Goal: Information Seeking & Learning: Learn about a topic

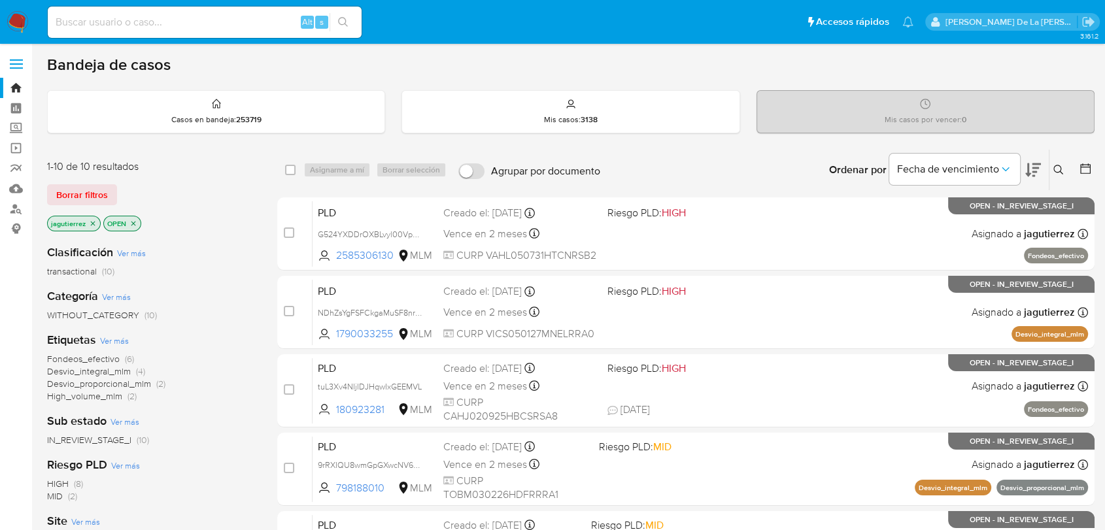
drag, startPoint x: 110, startPoint y: 25, endPoint x: 94, endPoint y: 16, distance: 18.2
click at [110, 25] on input at bounding box center [205, 22] width 314 height 17
paste input "2451799493"
type input "2451799493"
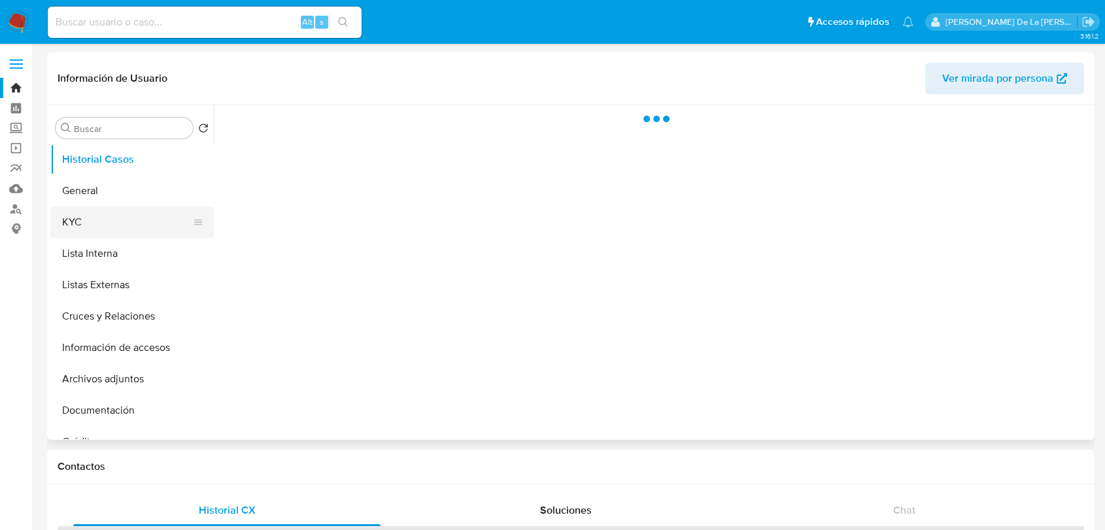
click at [85, 216] on button "KYC" at bounding box center [126, 222] width 153 height 31
select select "10"
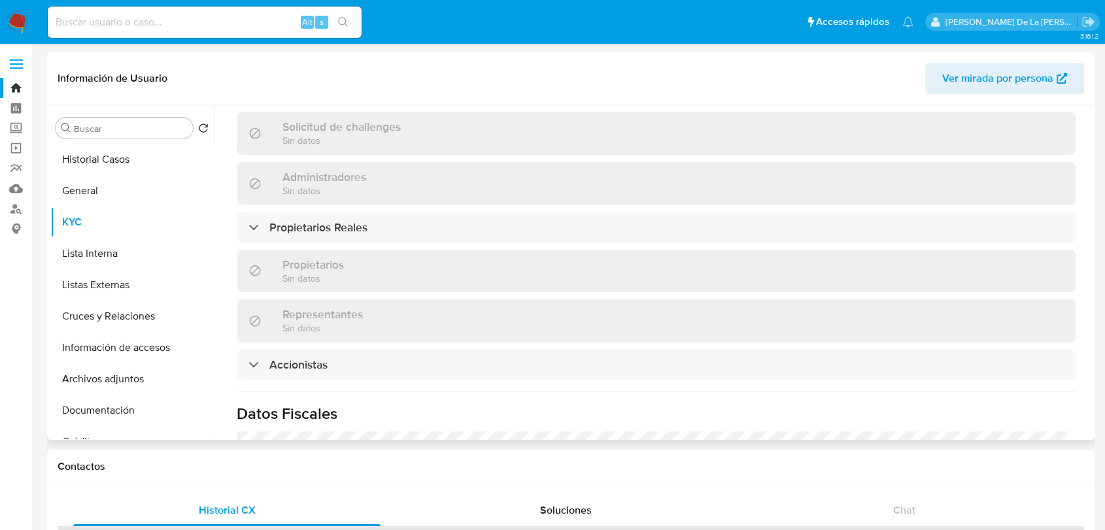
scroll to position [999, 0]
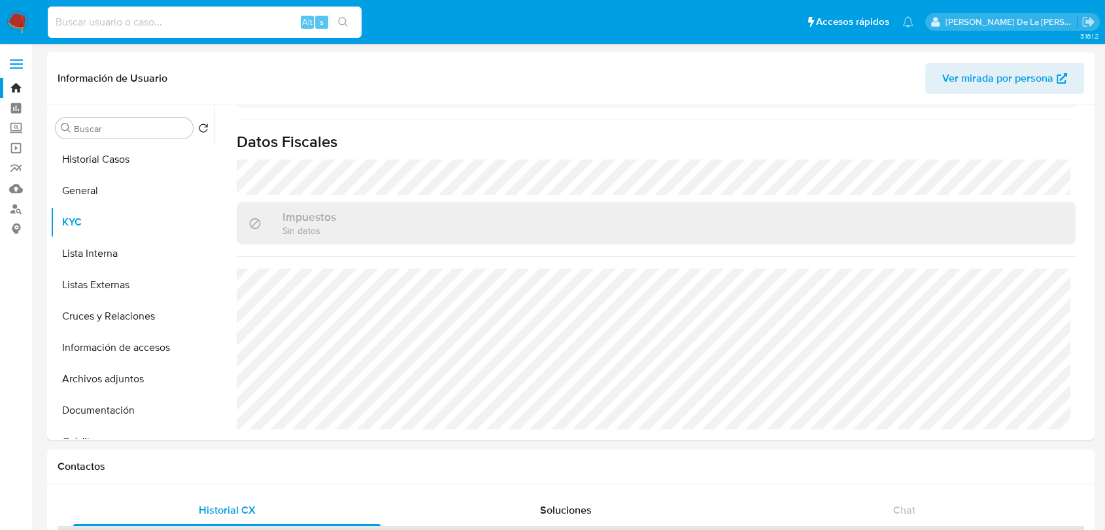
click at [110, 17] on input at bounding box center [205, 22] width 314 height 17
paste input "2409935198"
type input "2409935198"
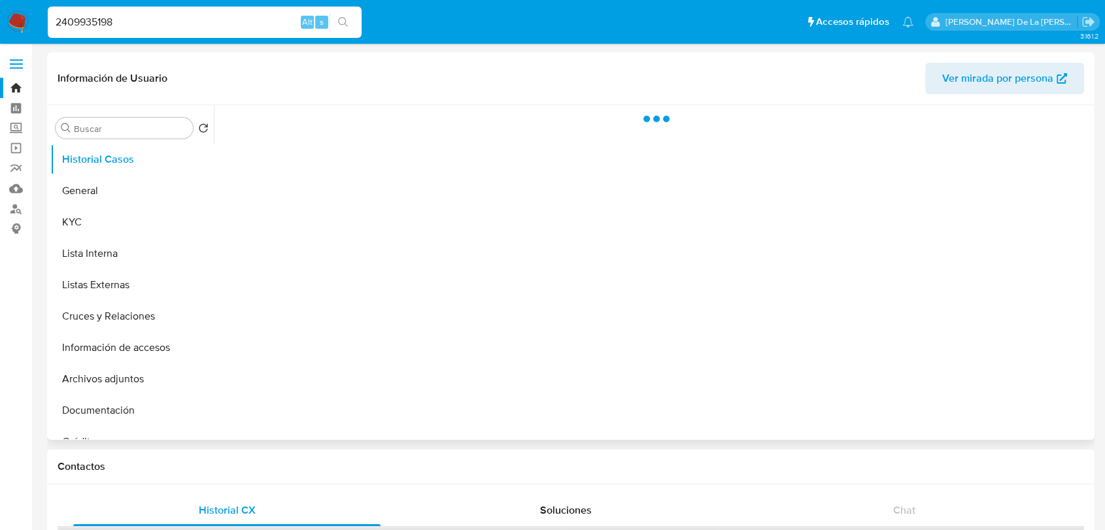
select select "10"
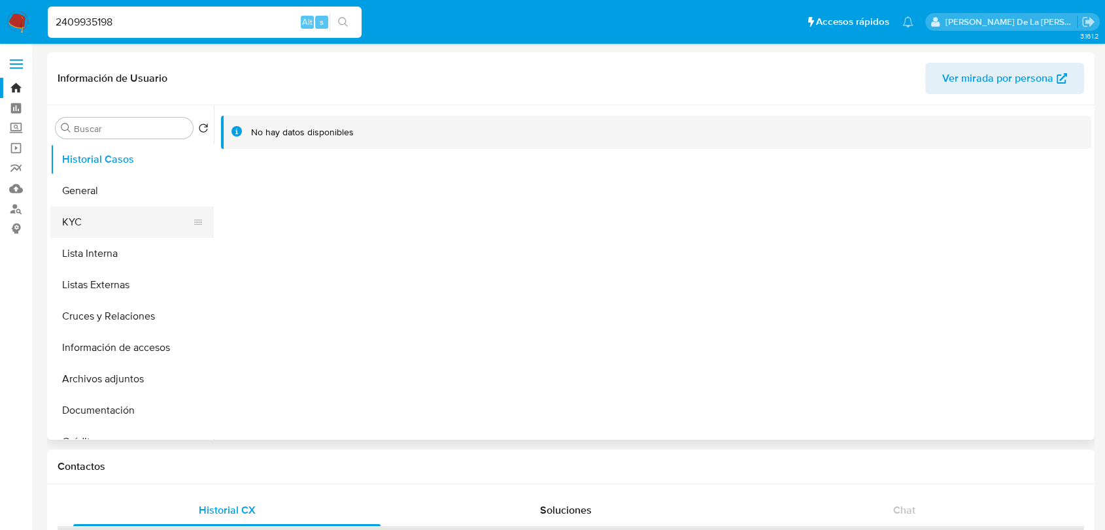
click at [124, 222] on button "KYC" at bounding box center [126, 222] width 153 height 31
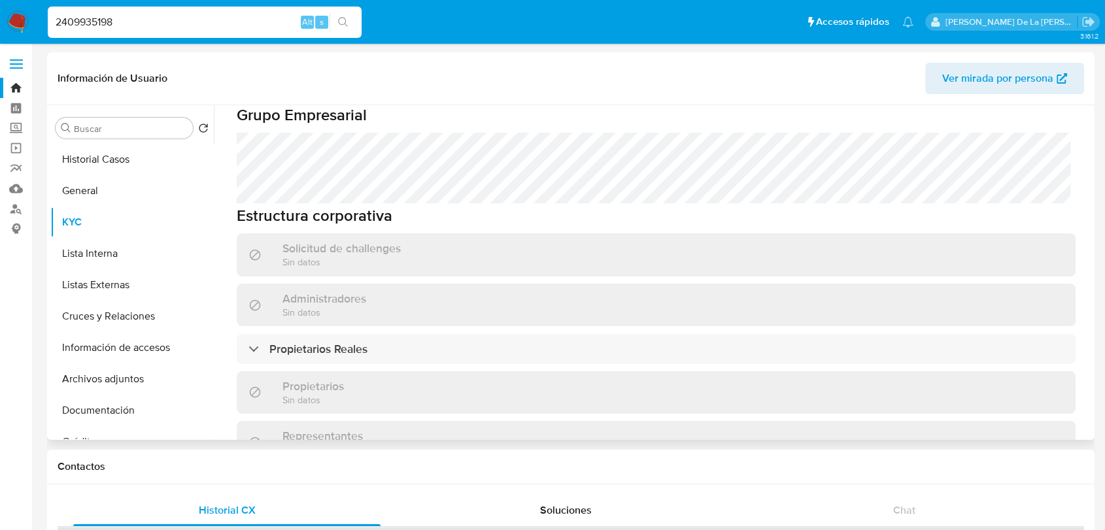
scroll to position [996, 0]
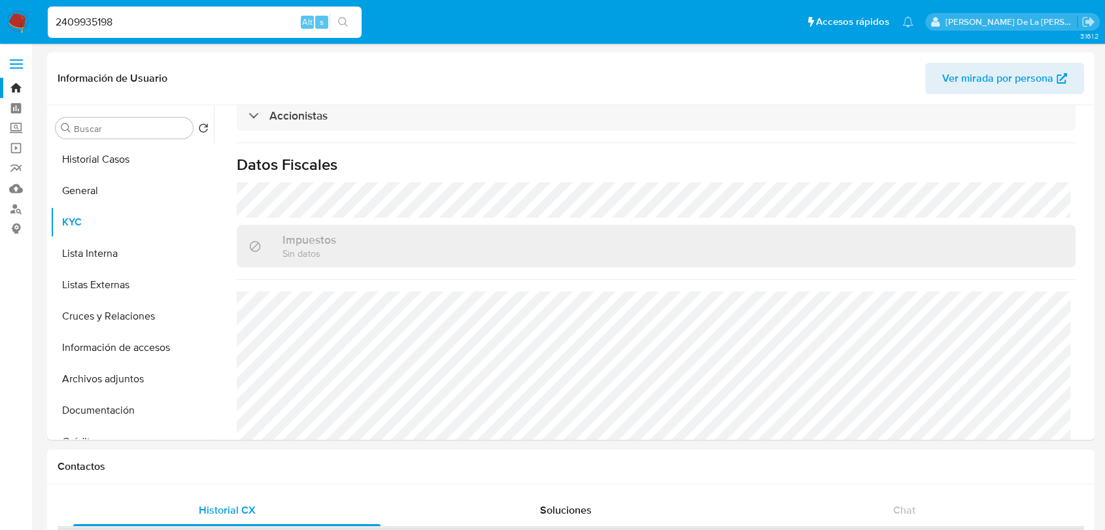
click at [135, 17] on input "2409935198" at bounding box center [205, 22] width 314 height 17
paste input "1941398371"
type input "1941398371"
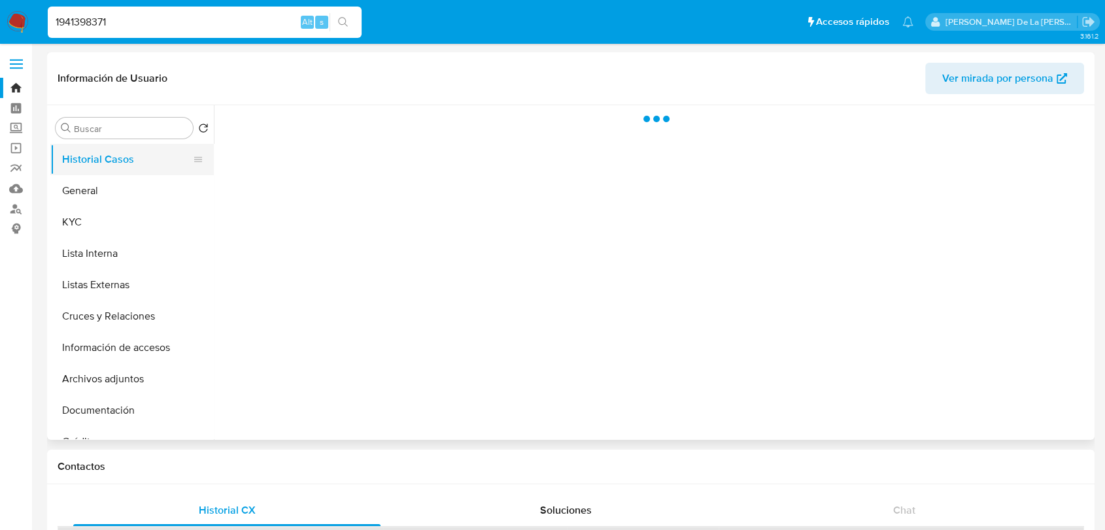
select select "10"
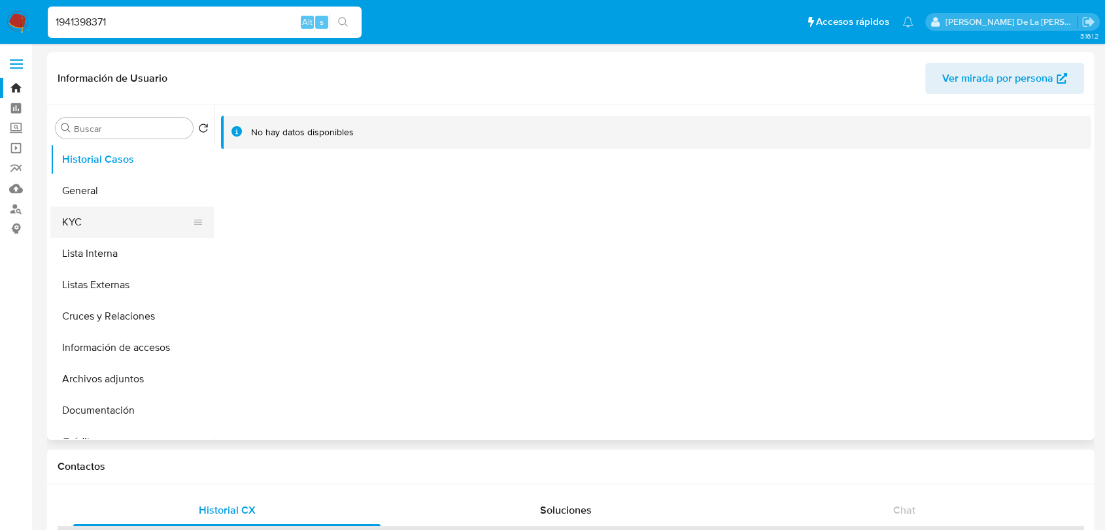
click at [126, 207] on button "KYC" at bounding box center [126, 222] width 153 height 31
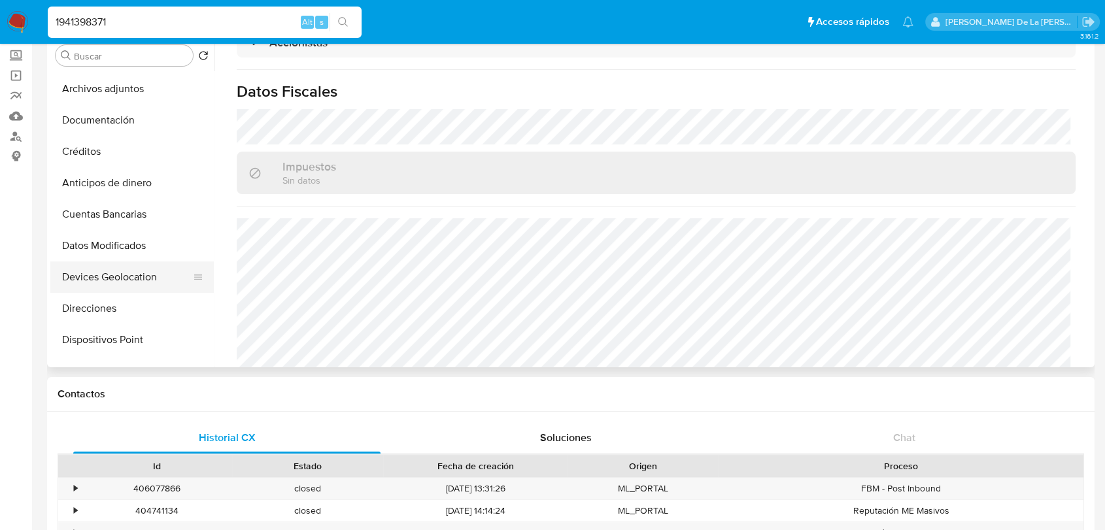
scroll to position [290, 0]
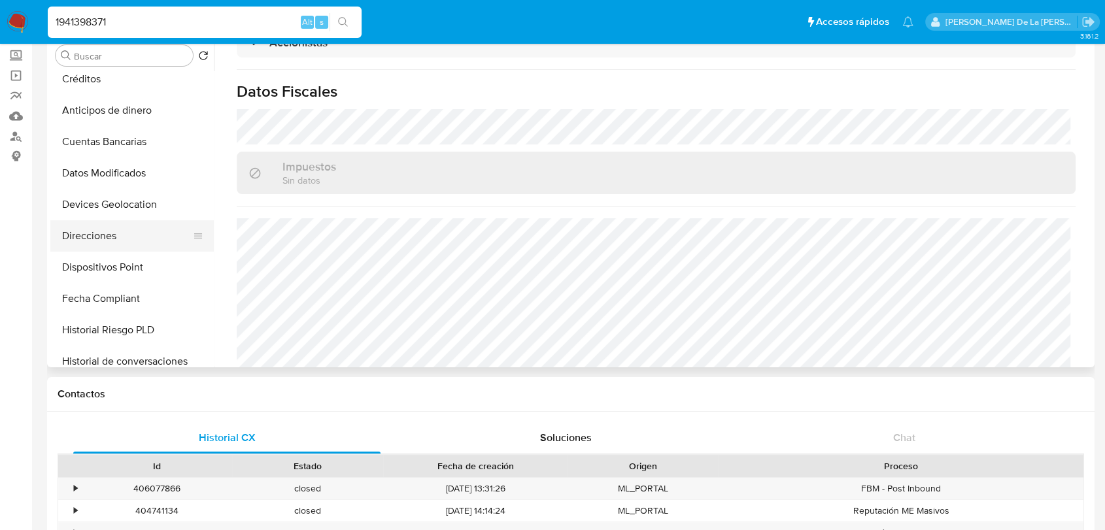
click at [108, 237] on button "Direcciones" at bounding box center [126, 235] width 153 height 31
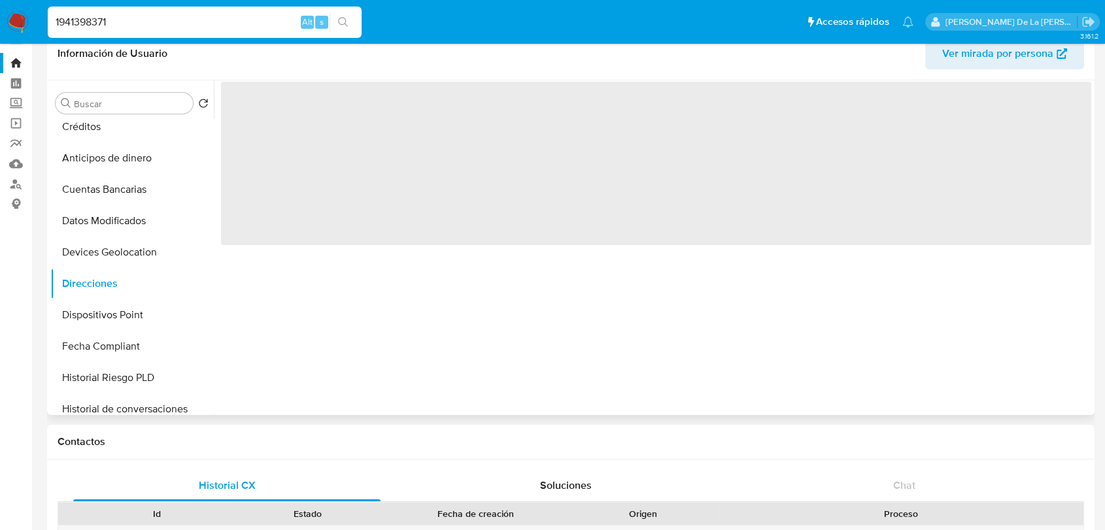
scroll to position [0, 0]
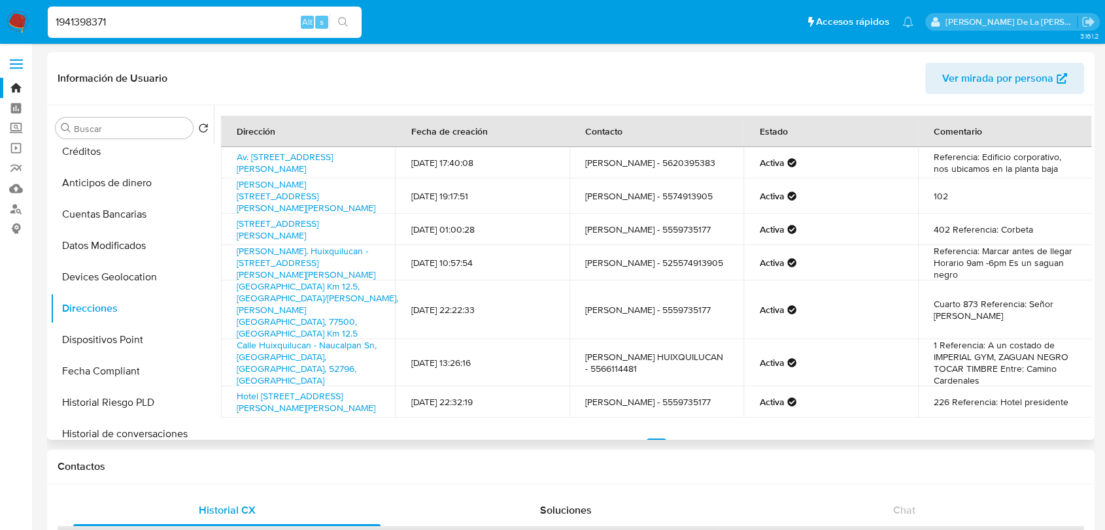
click at [1045, 158] on td "Referencia: Edificio corporativo, nos ubicamos en la planta baja" at bounding box center [1005, 162] width 175 height 31
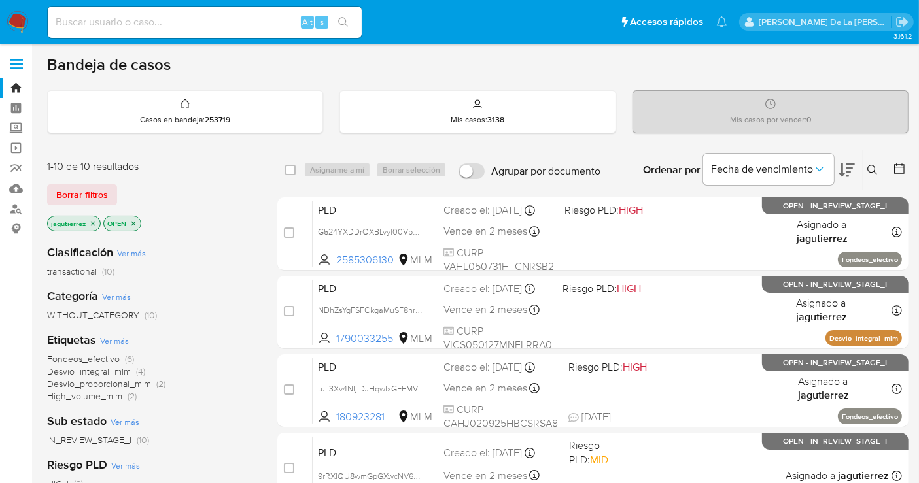
click at [86, 22] on input at bounding box center [205, 22] width 314 height 17
type input "1910088521"
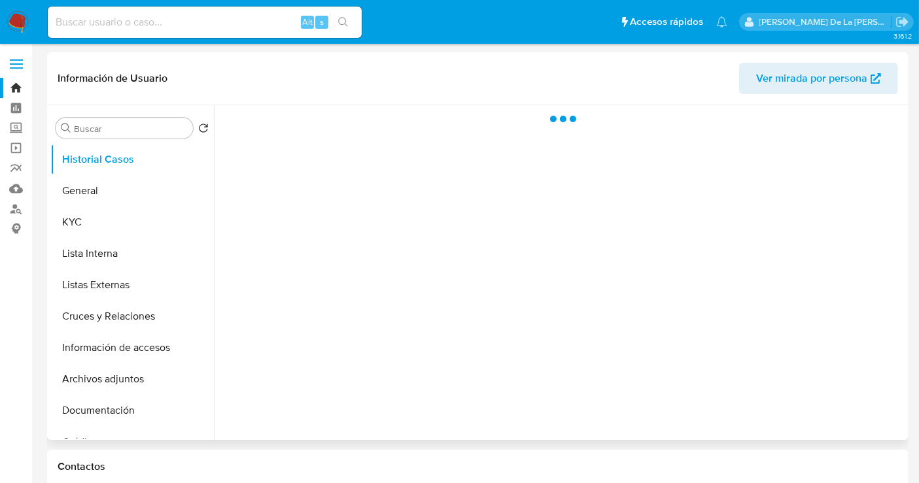
select select "10"
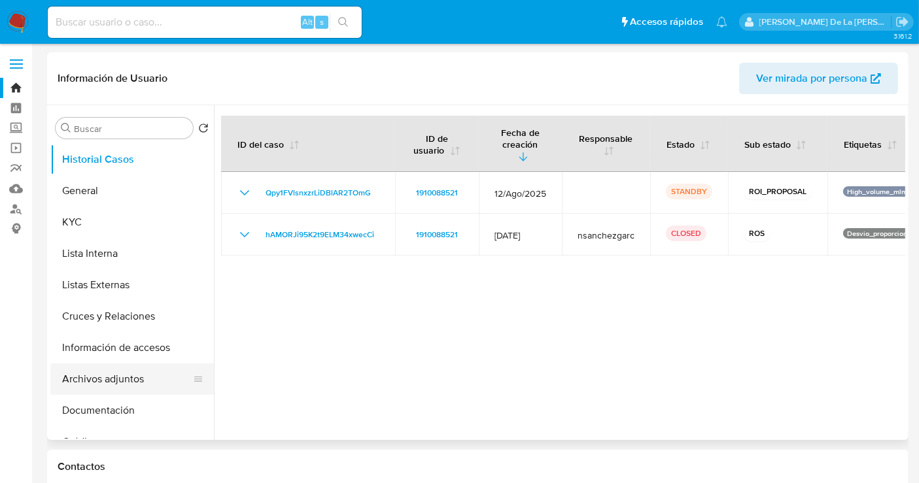
click at [119, 375] on button "Archivos adjuntos" at bounding box center [126, 379] width 153 height 31
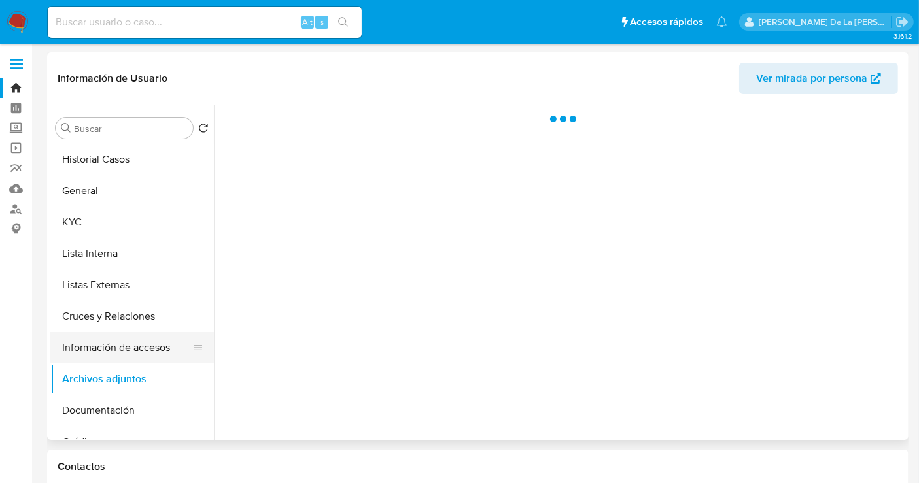
click at [133, 338] on button "Información de accesos" at bounding box center [126, 347] width 153 height 31
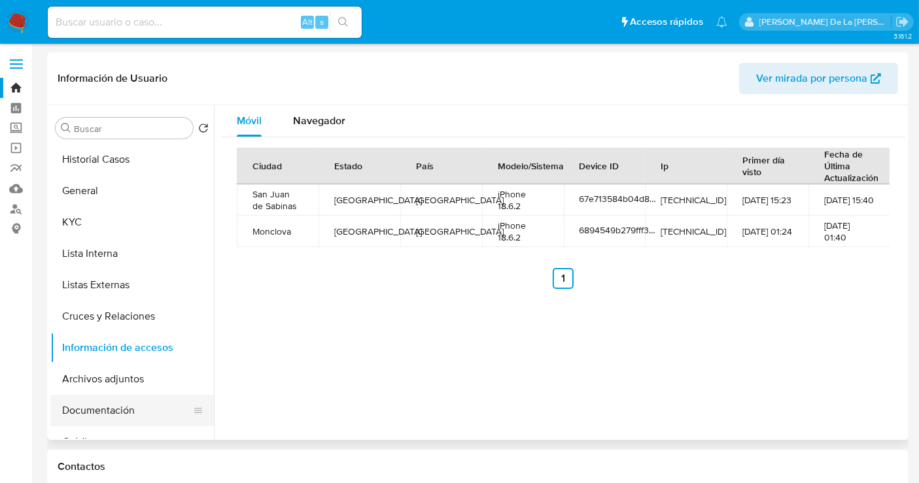
click at [115, 398] on button "Documentación" at bounding box center [126, 410] width 153 height 31
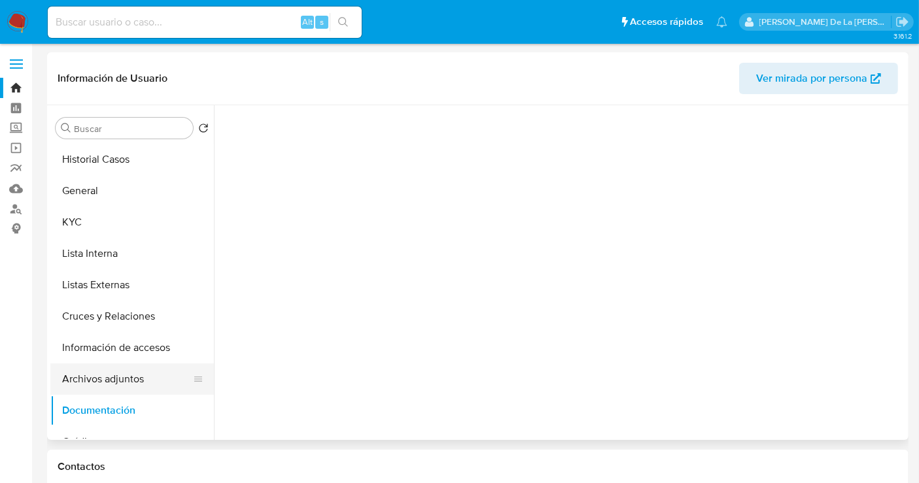
click at [130, 374] on button "Archivos adjuntos" at bounding box center [126, 379] width 153 height 31
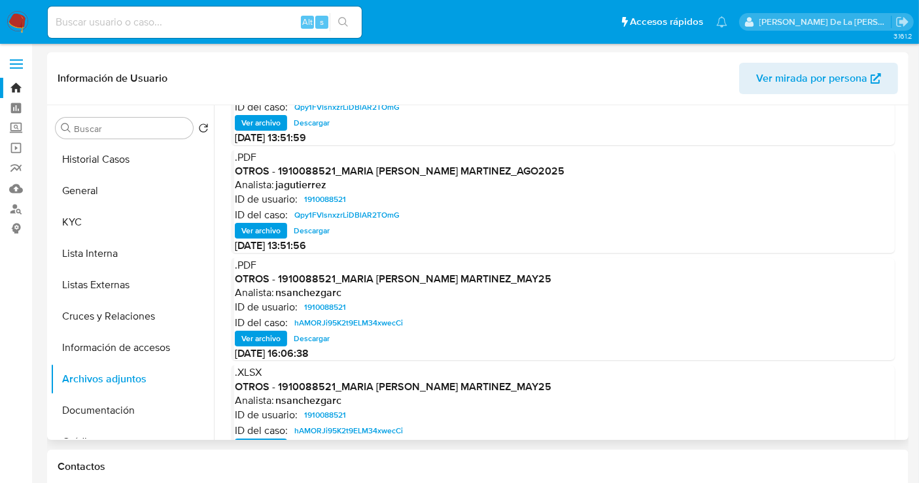
scroll to position [1, 0]
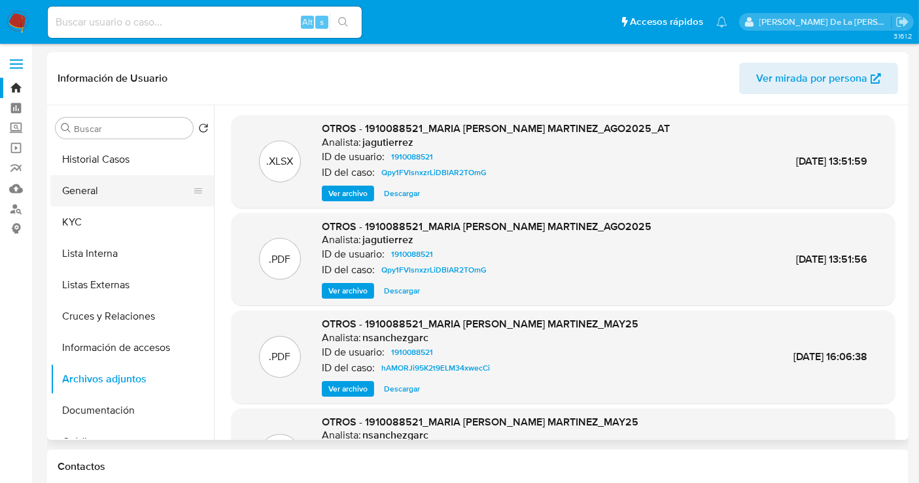
click at [117, 192] on button "General" at bounding box center [126, 190] width 153 height 31
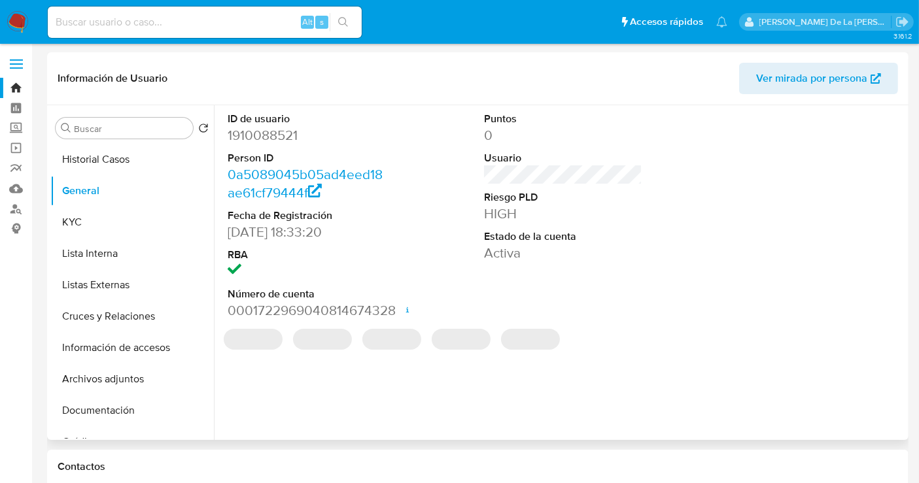
click at [275, 137] on dd "1910088521" at bounding box center [307, 135] width 158 height 18
click at [275, 135] on dd "1910088521" at bounding box center [307, 135] width 158 height 18
click at [276, 135] on dd "1910088521" at bounding box center [307, 135] width 158 height 18
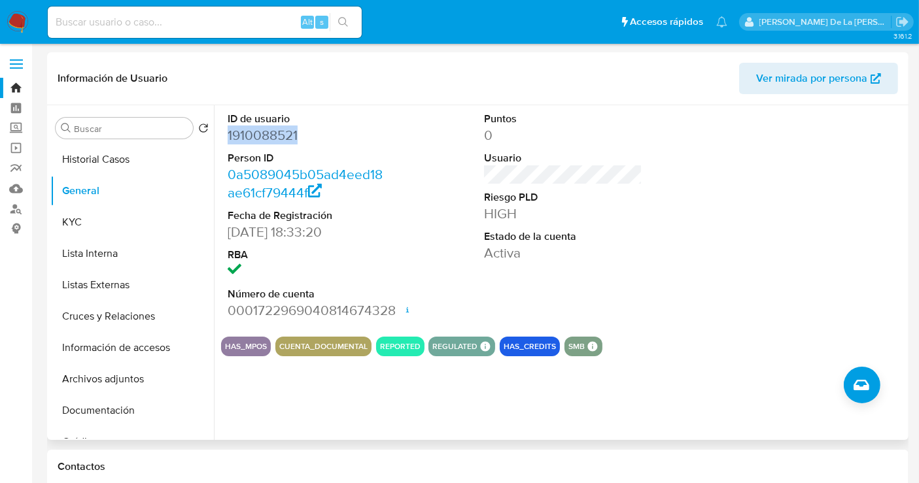
copy dd "1910088521"
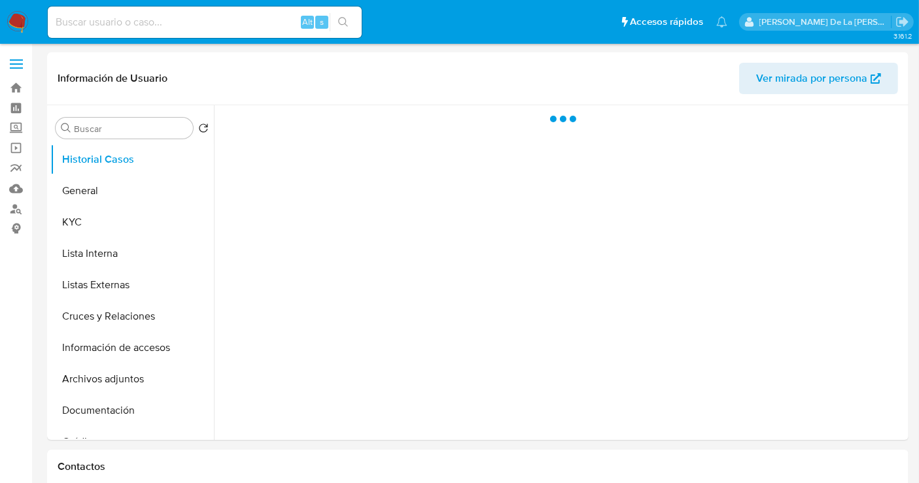
select select "10"
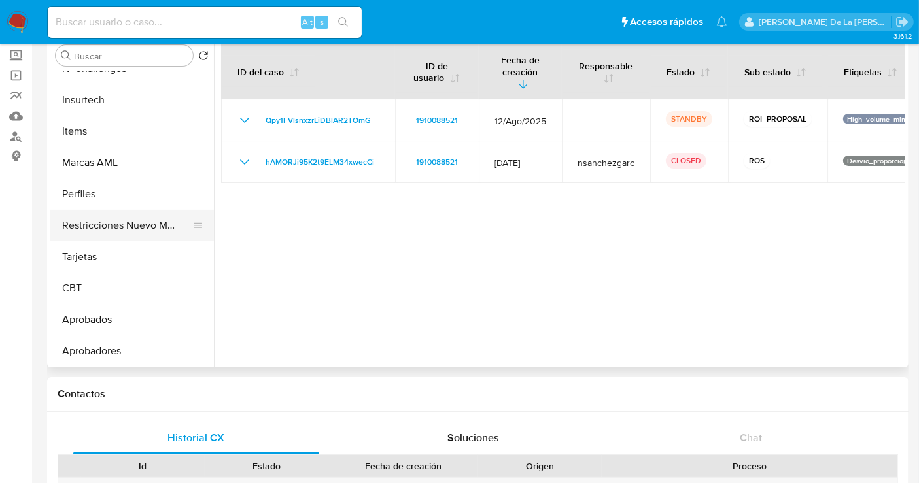
scroll to position [470, 0]
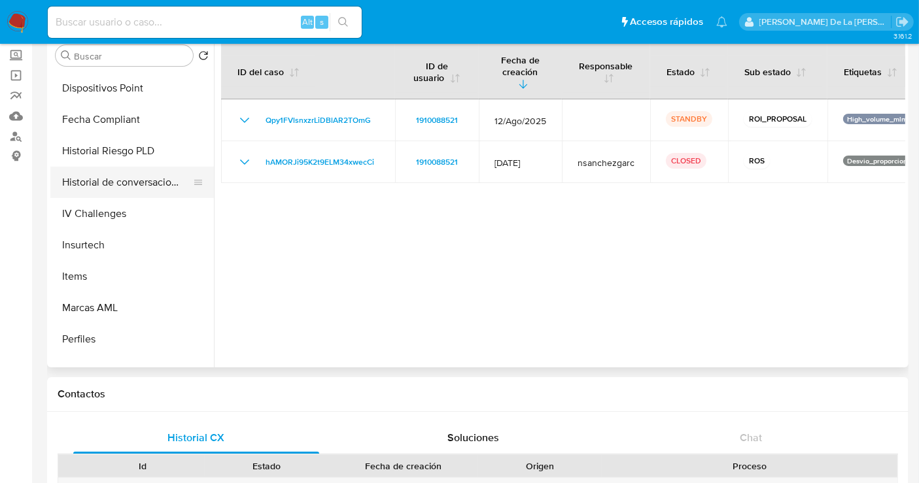
click at [140, 181] on button "Historial de conversaciones" at bounding box center [126, 182] width 153 height 31
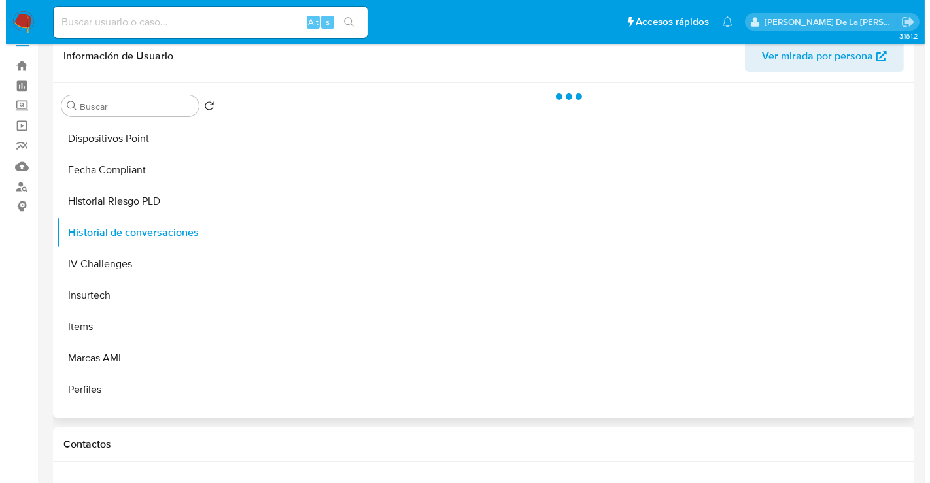
scroll to position [0, 0]
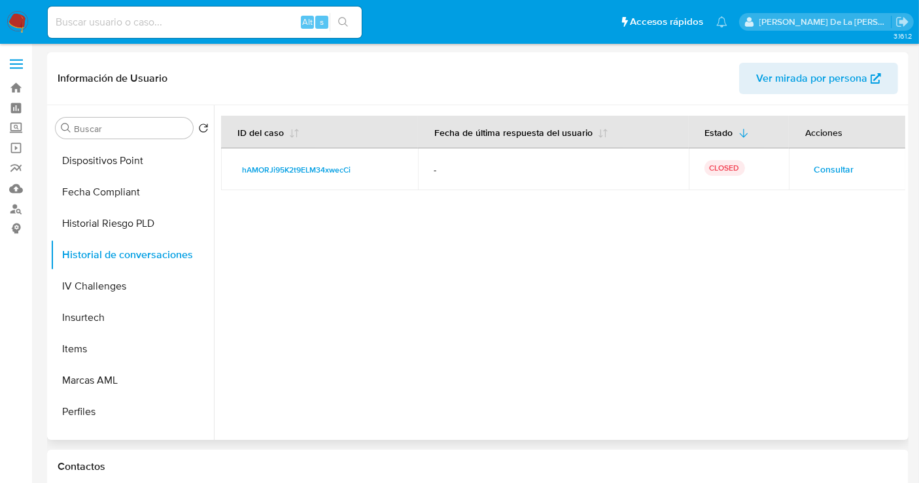
click at [839, 160] on span "Consultar" at bounding box center [834, 169] width 40 height 18
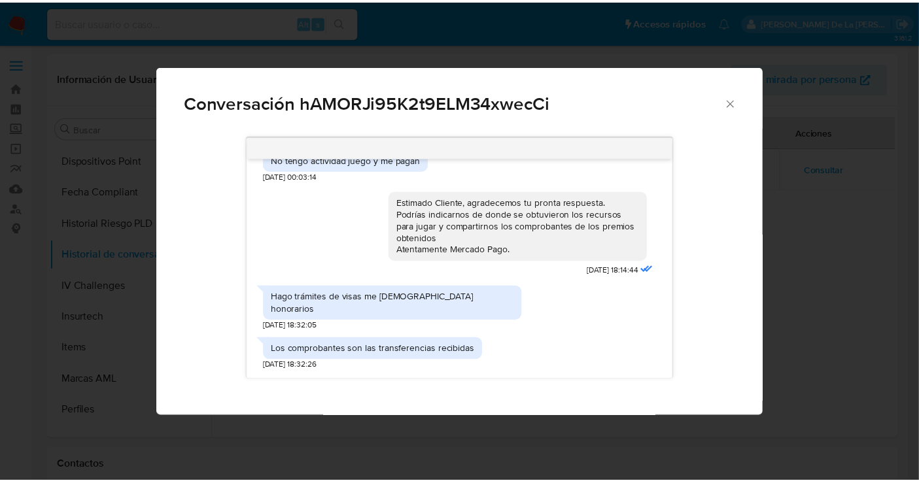
scroll to position [290, 0]
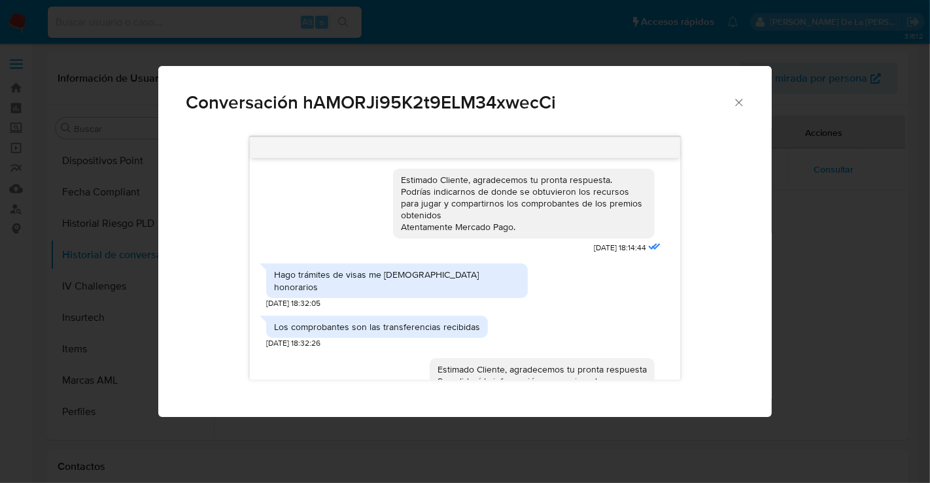
click at [863, 298] on div "Conversación hAMORJi95K2t9ELM34xwecCi Estimado cliente se ha identificado un ca…" at bounding box center [465, 241] width 930 height 483
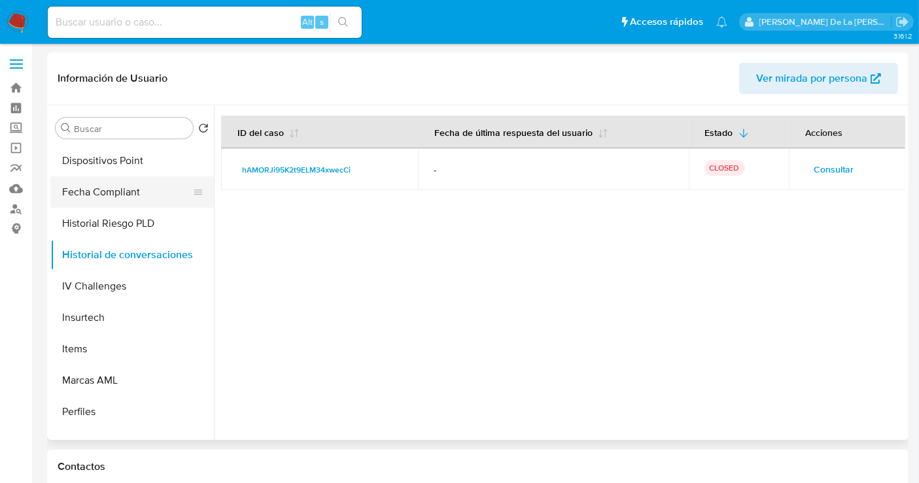
click at [85, 192] on button "Fecha Compliant" at bounding box center [126, 192] width 153 height 31
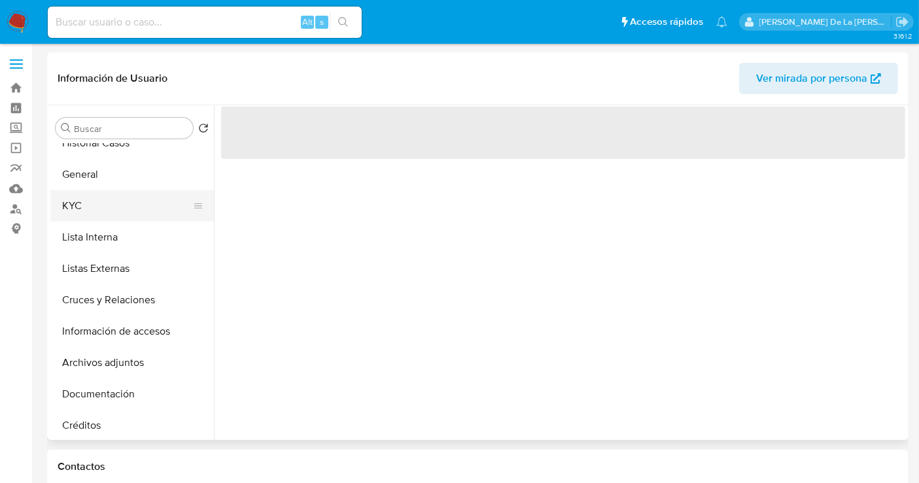
scroll to position [0, 0]
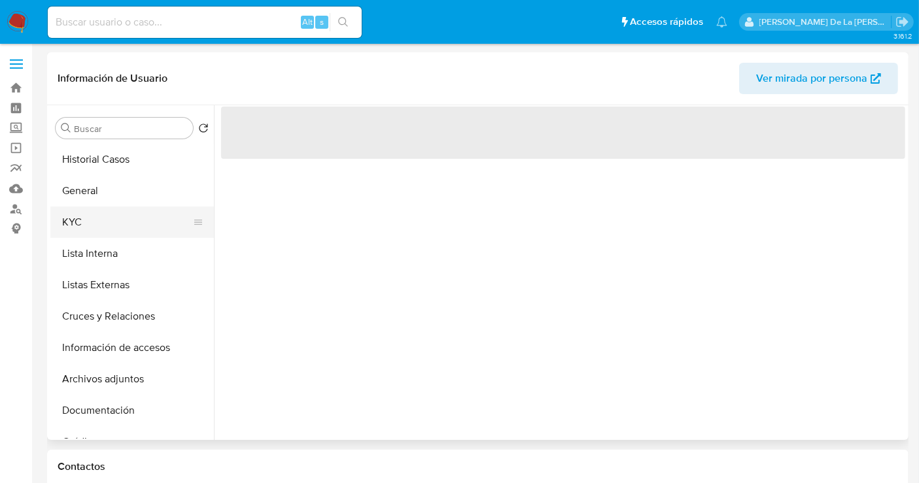
click at [116, 208] on button "KYC" at bounding box center [126, 222] width 153 height 31
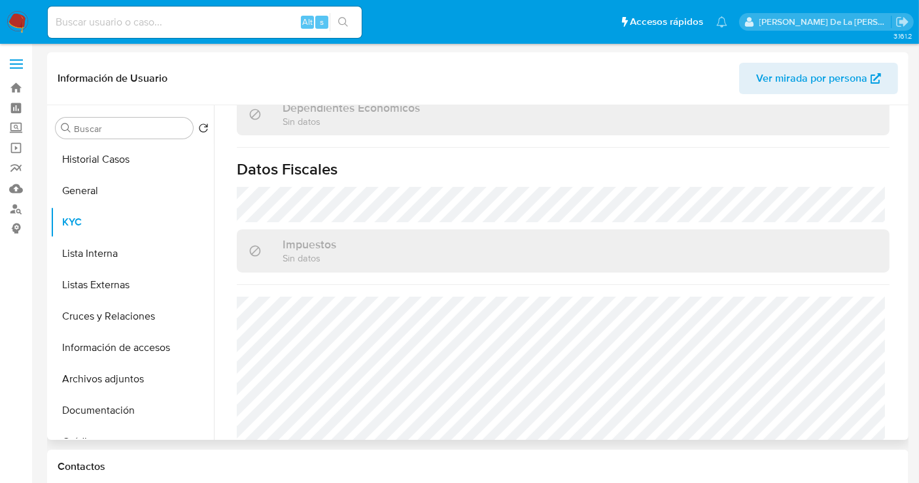
scroll to position [816, 0]
